Goal: Navigation & Orientation: Find specific page/section

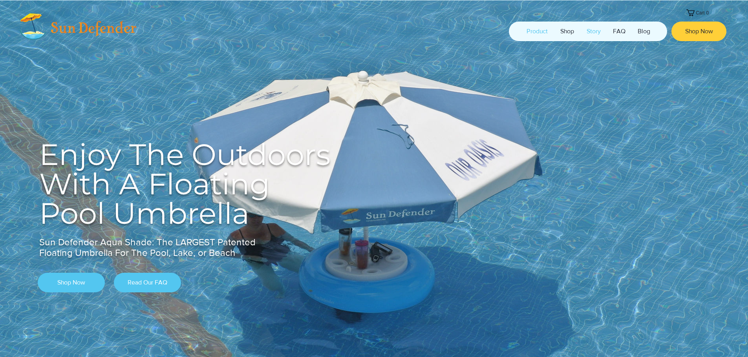
click at [591, 35] on p "Story" at bounding box center [593, 32] width 22 height 20
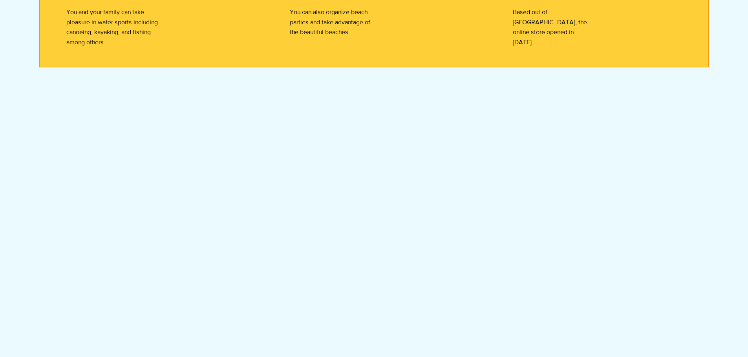
scroll to position [667, 0]
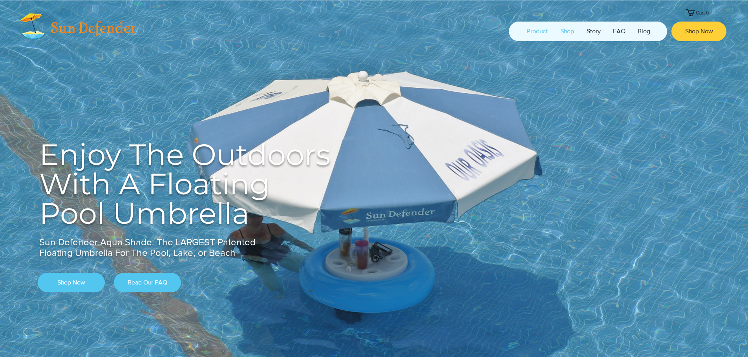
click at [567, 30] on p "Shop" at bounding box center [567, 32] width 22 height 20
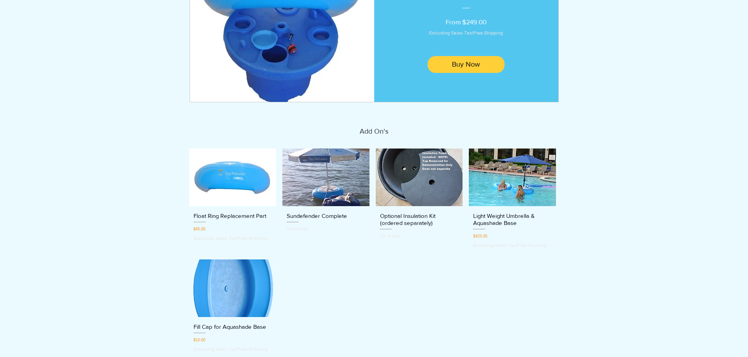
scroll to position [196, 0]
